Goal: Transaction & Acquisition: Purchase product/service

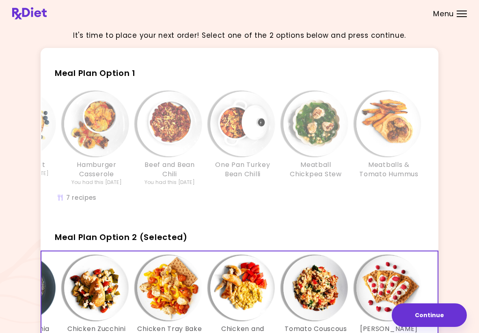
scroll to position [4, 0]
click at [332, 130] on img "Info - Meatballs & Tomato Hummus - Meal Plan Option 1" at bounding box center [388, 124] width 65 height 65
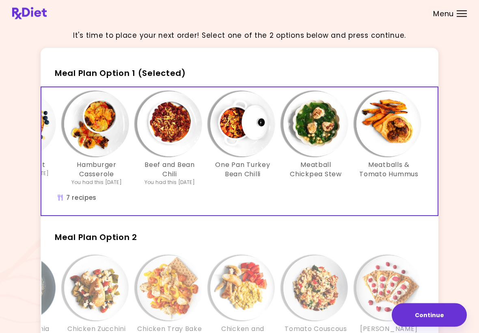
scroll to position [4, 0]
click at [332, 317] on button "Continue" at bounding box center [428, 315] width 75 height 24
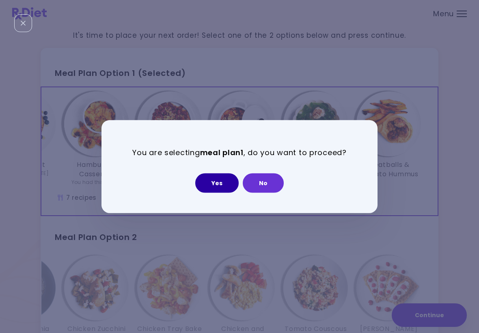
click at [221, 182] on button "Yes" at bounding box center [216, 182] width 43 height 19
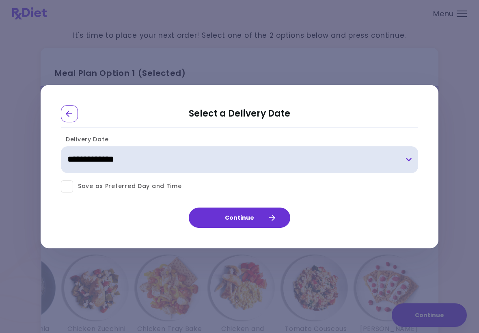
click at [332, 163] on select "**********" at bounding box center [239, 159] width 357 height 27
select select "**********"
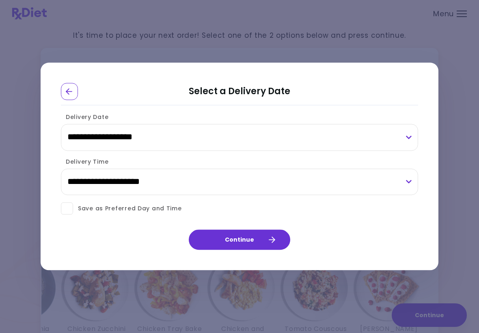
click at [254, 237] on button "Continue" at bounding box center [239, 240] width 101 height 20
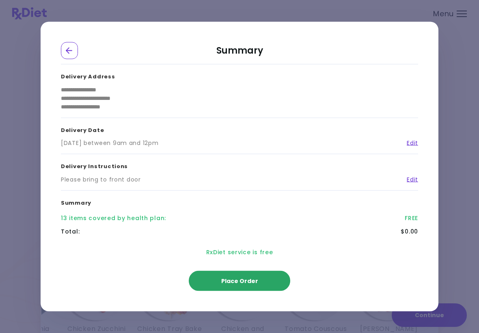
click at [264, 283] on button "Place Order" at bounding box center [239, 281] width 101 height 20
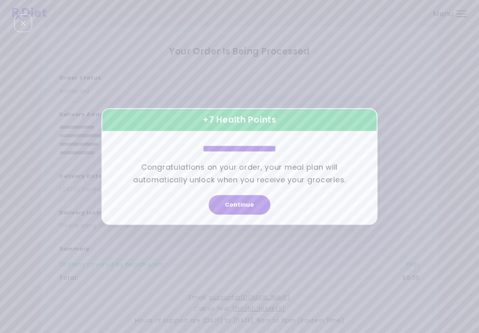
click at [252, 206] on button "Continue" at bounding box center [239, 204] width 62 height 19
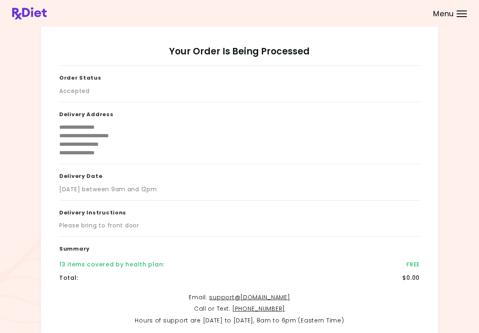
click at [332, 16] on div "Menu" at bounding box center [461, 14] width 10 height 6
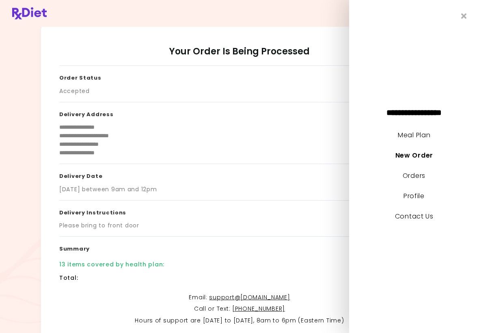
click at [332, 179] on link "Orders" at bounding box center [413, 175] width 23 height 9
